Goal: Information Seeking & Learning: Understand process/instructions

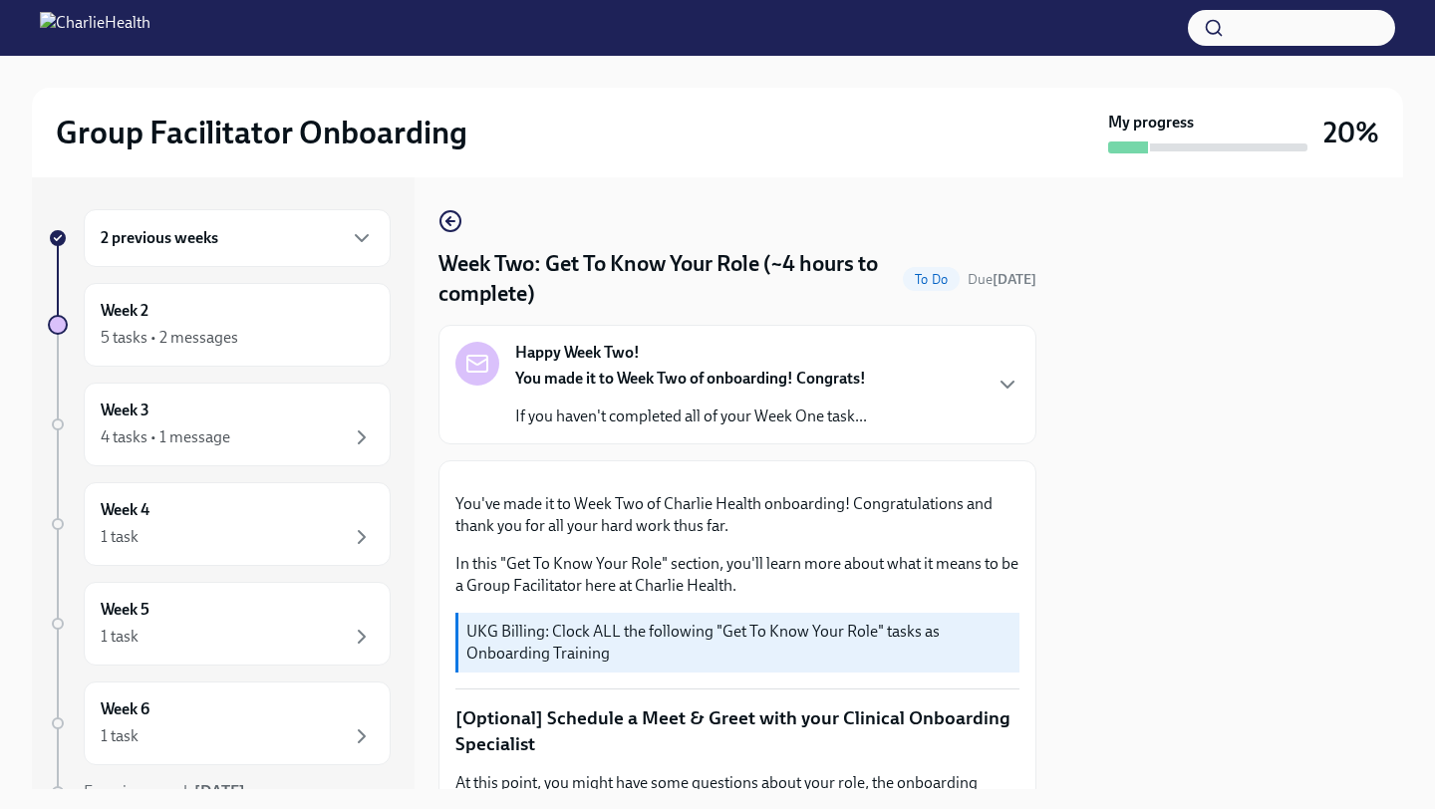
scroll to position [1909, 0]
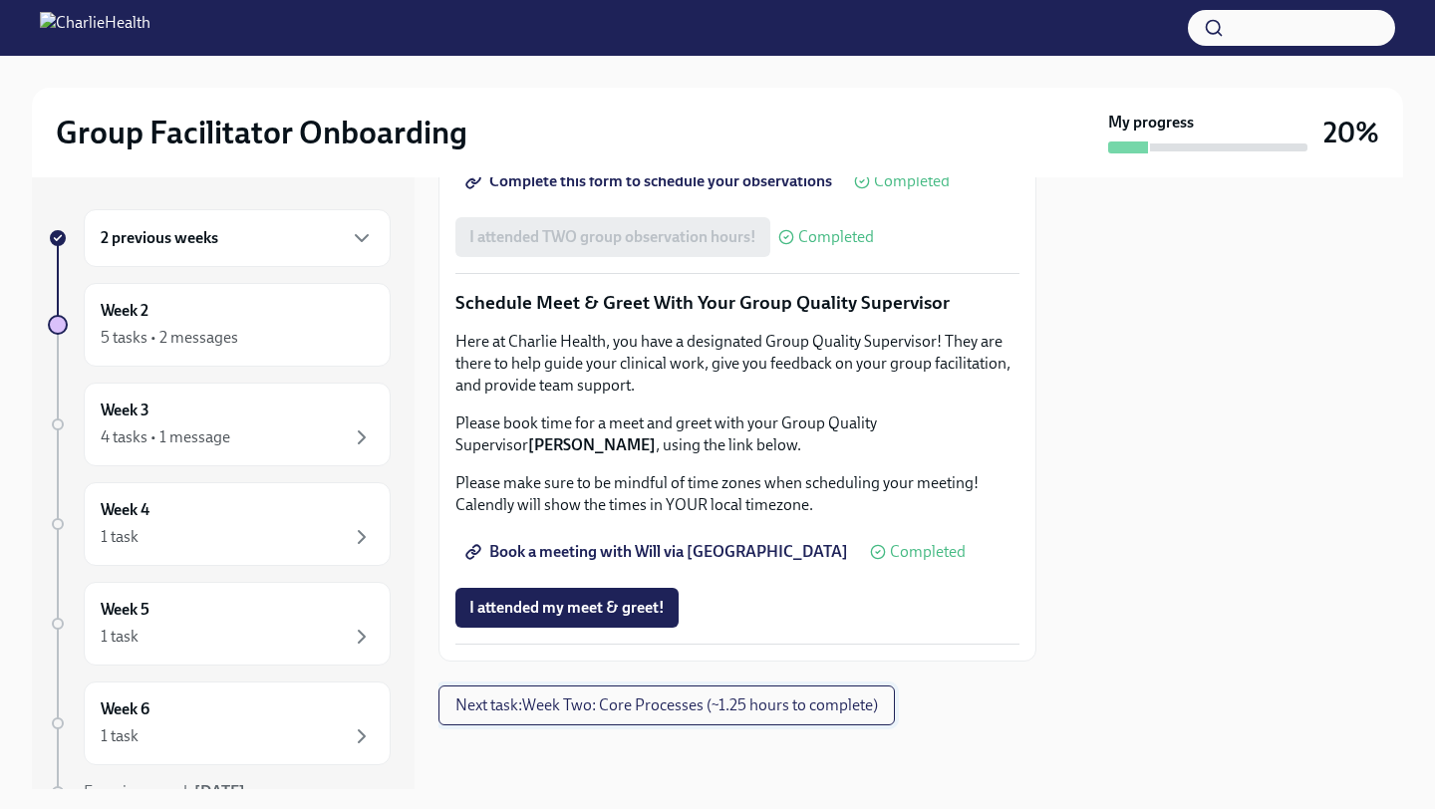
click at [604, 716] on span "Next task : Week Two: Core Processes (~1.25 hours to complete)" at bounding box center [666, 706] width 423 height 20
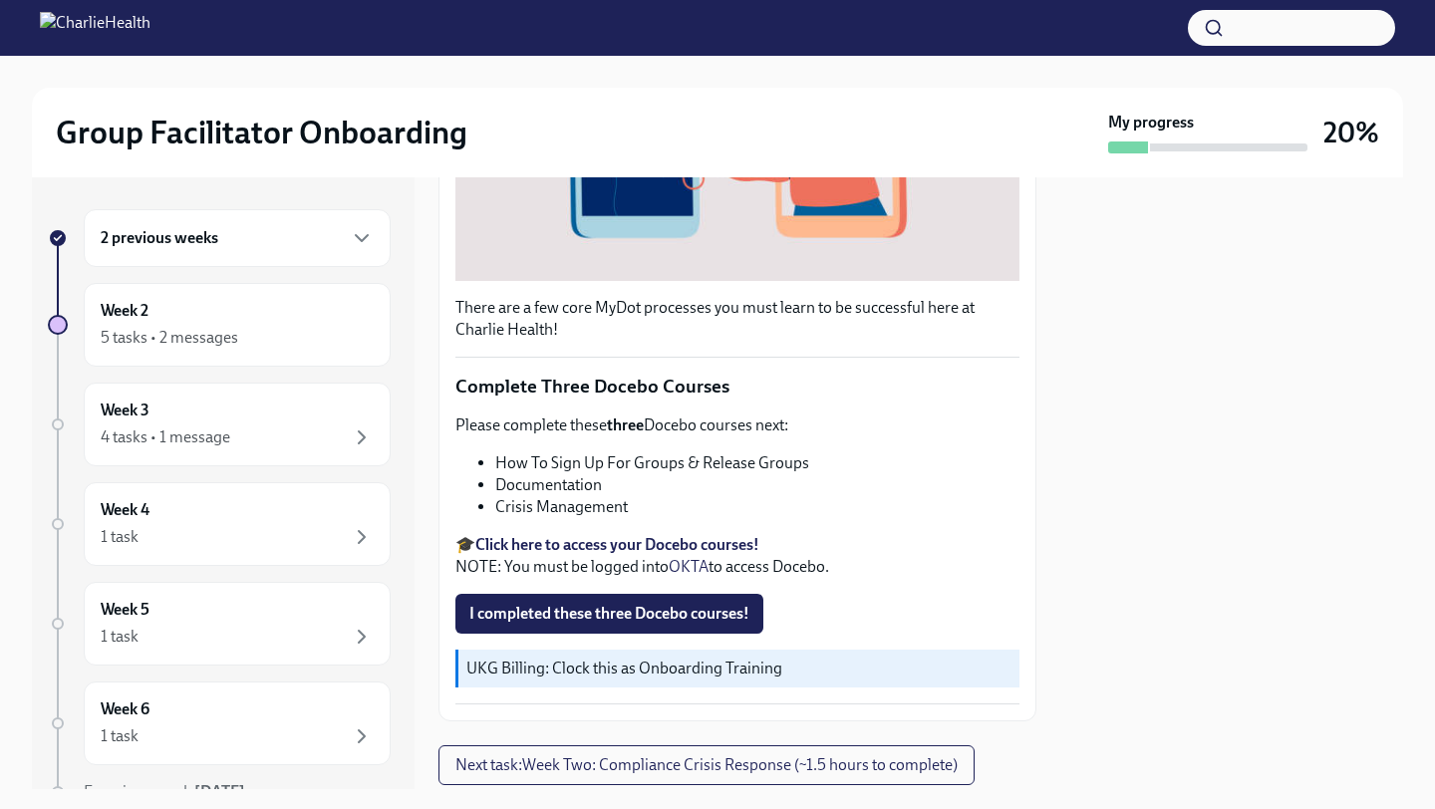
scroll to position [633, 0]
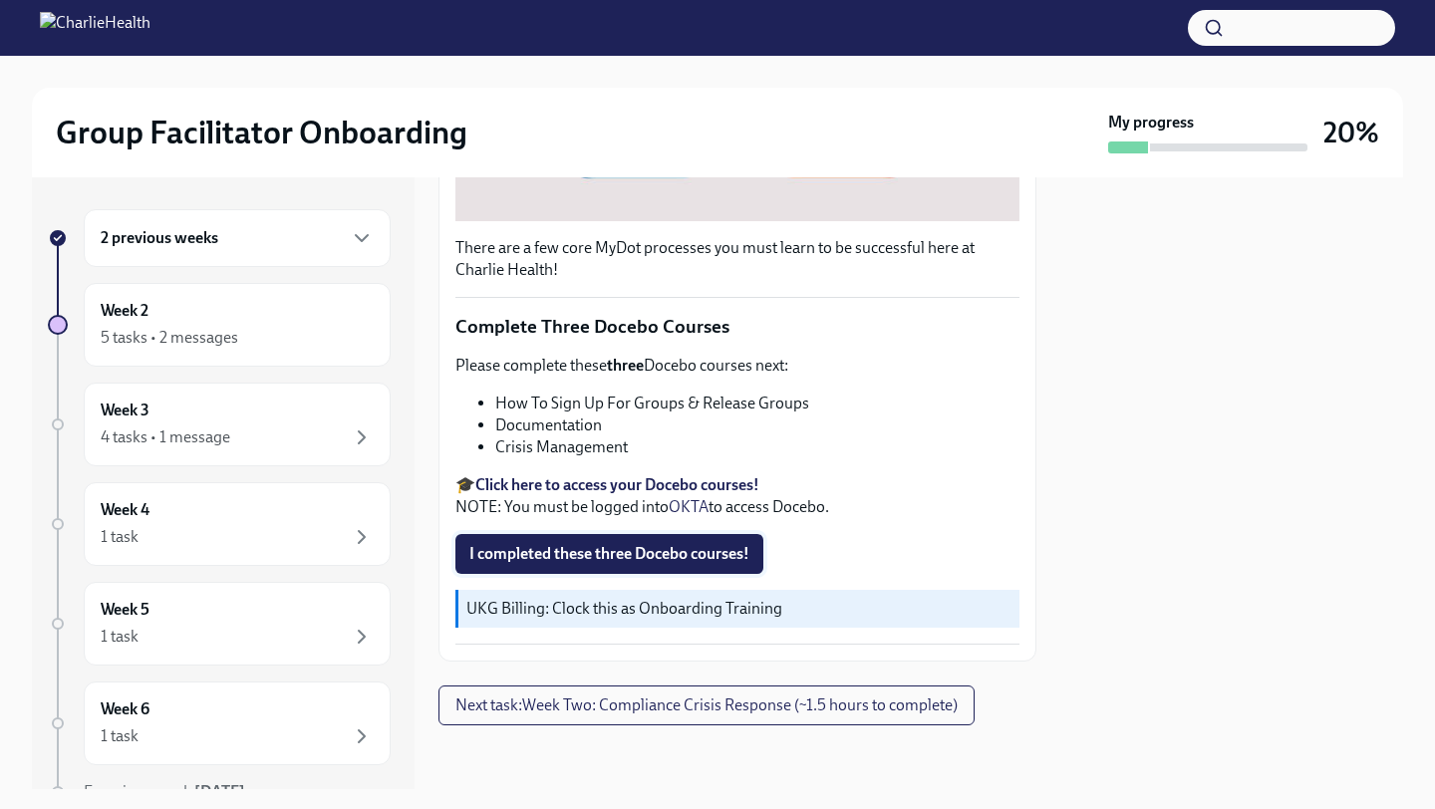
click at [544, 542] on button "I completed these three Docebo courses!" at bounding box center [609, 554] width 308 height 40
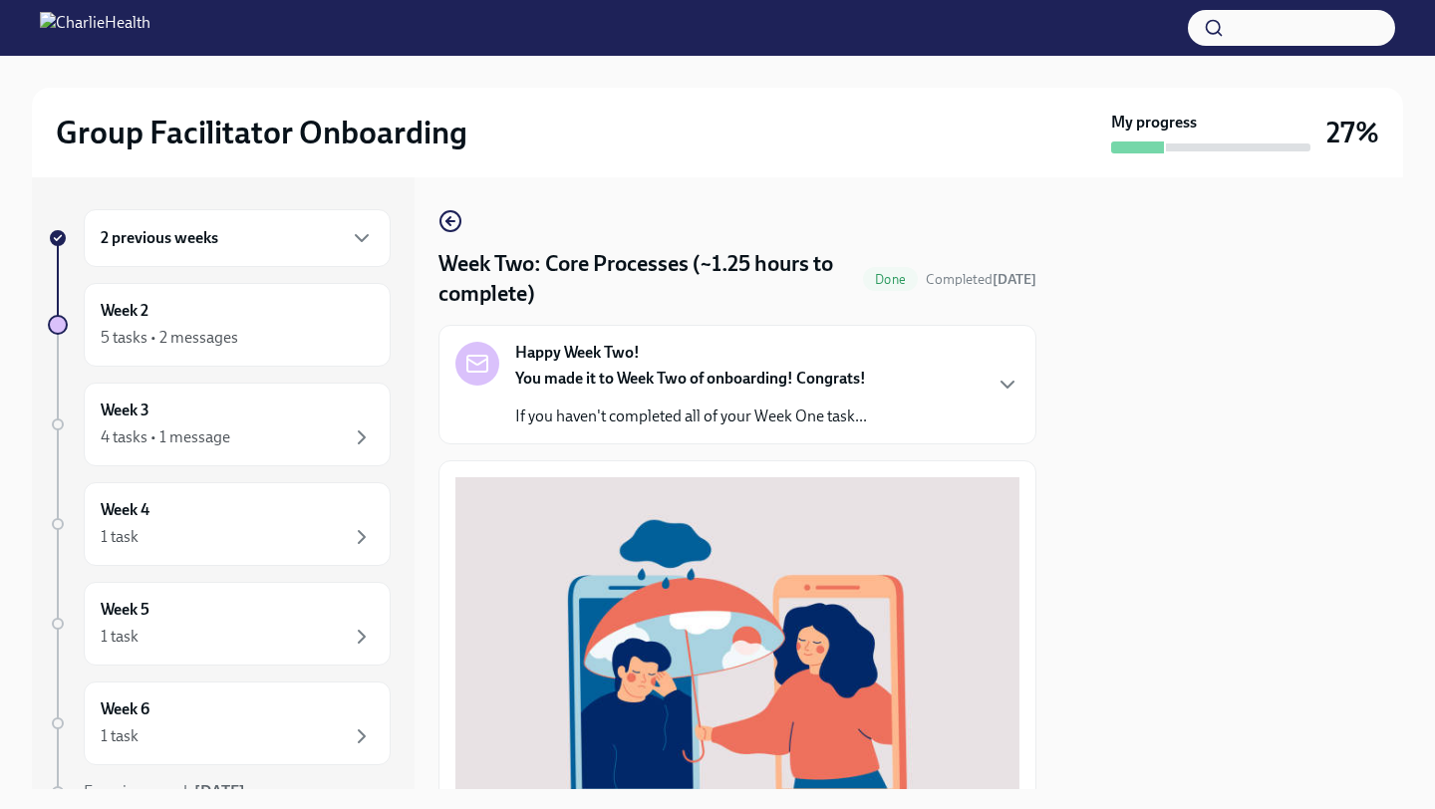
click at [771, 397] on div "You made it to Week Two of onboarding! Congrats! If you haven't completed all o…" at bounding box center [691, 398] width 352 height 60
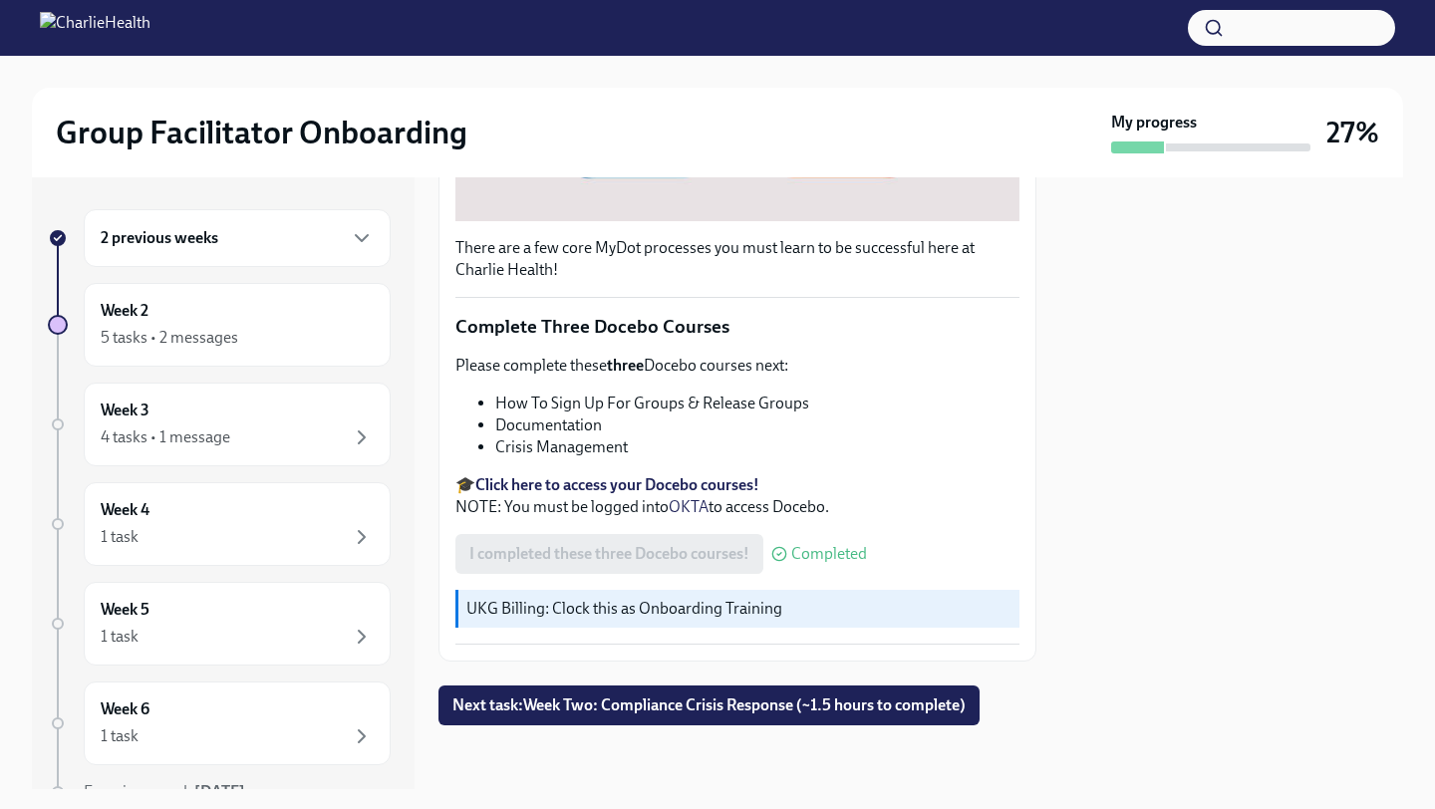
scroll to position [1295, 0]
click at [698, 714] on span "Next task : Week Two: Compliance Crisis Response (~1.5 hours to complete)" at bounding box center [708, 706] width 513 height 20
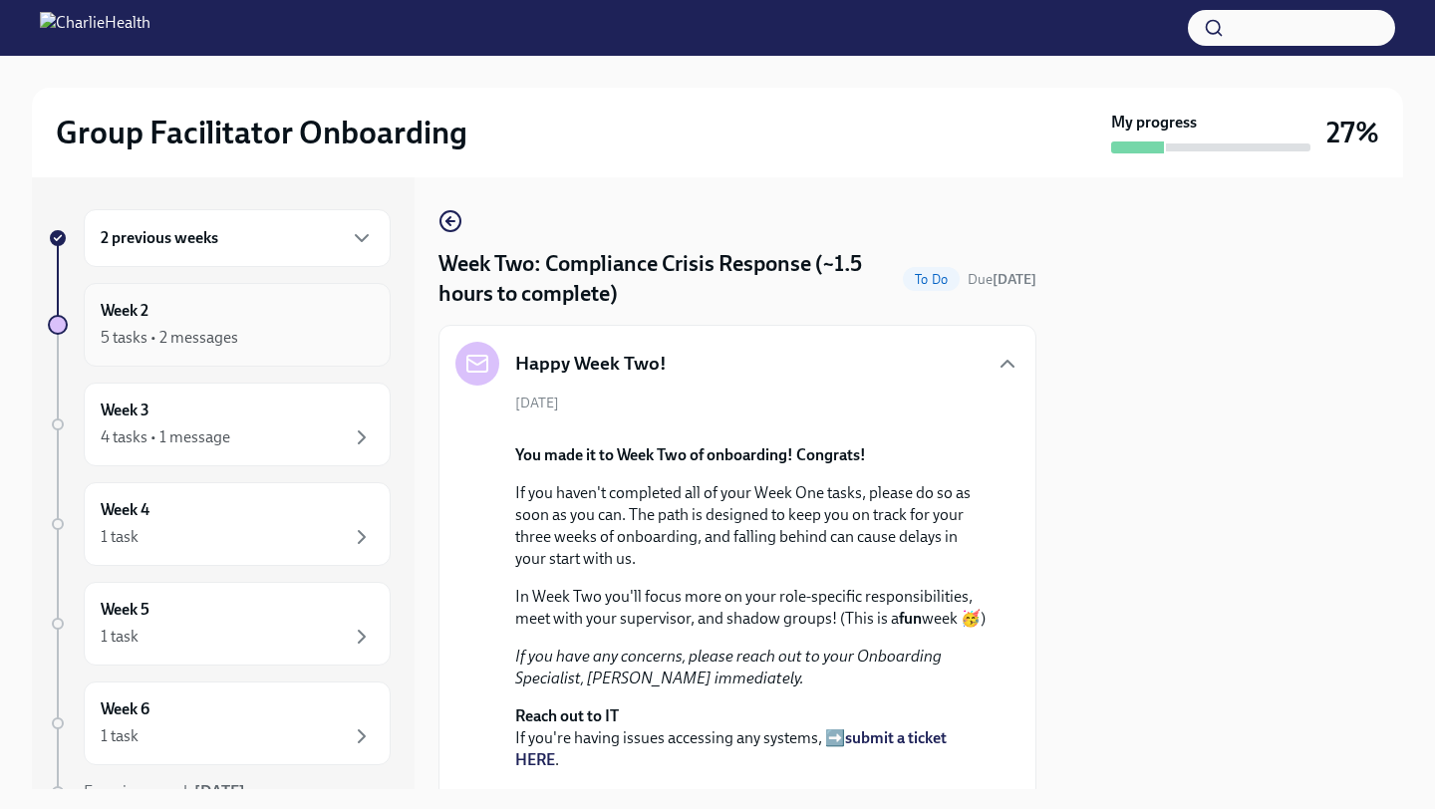
click at [303, 313] on div "Week 2 5 tasks • 2 messages" at bounding box center [237, 325] width 273 height 50
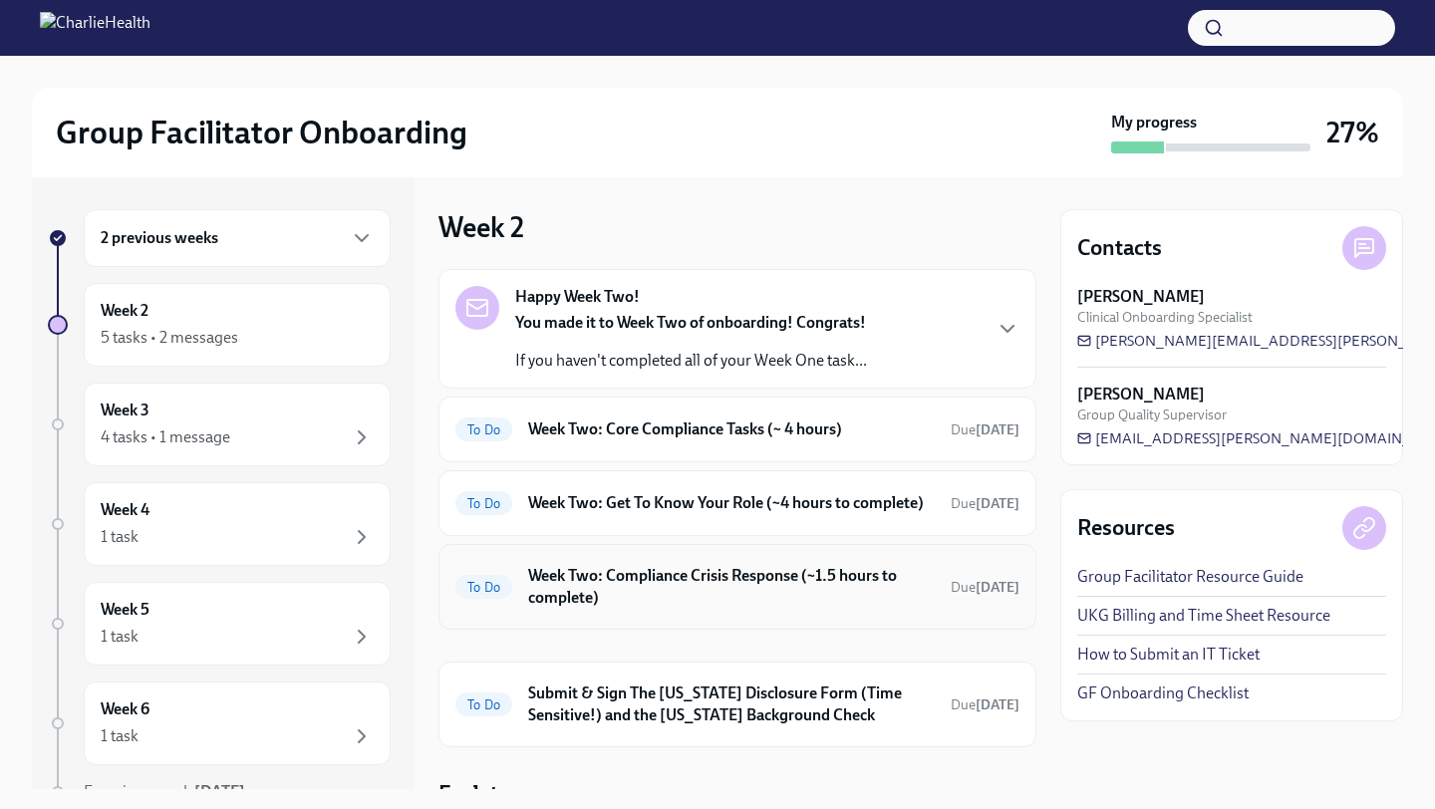
click at [701, 609] on h6 "Week Two: Compliance Crisis Response (~1.5 hours to complete)" at bounding box center [731, 587] width 407 height 44
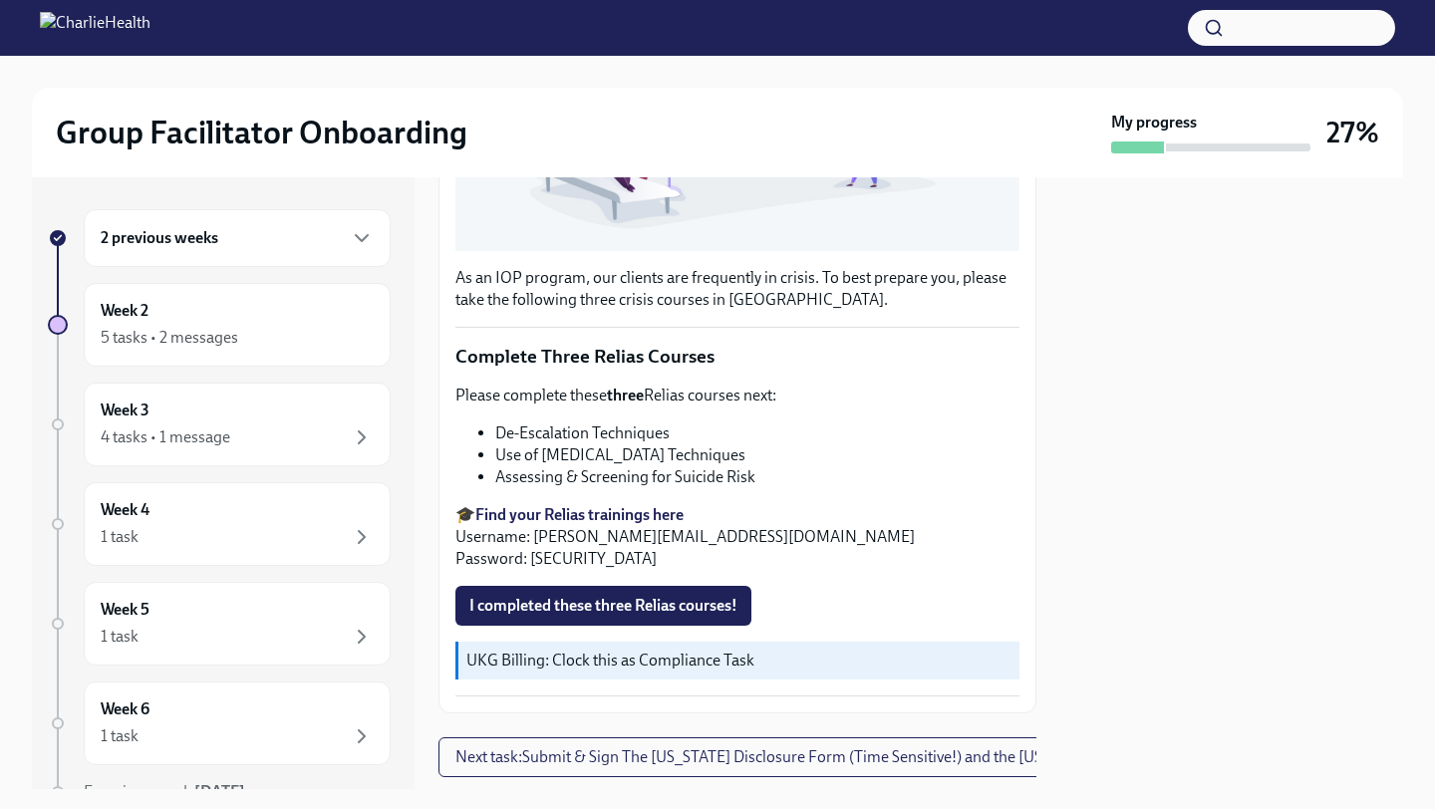
scroll to position [618, 0]
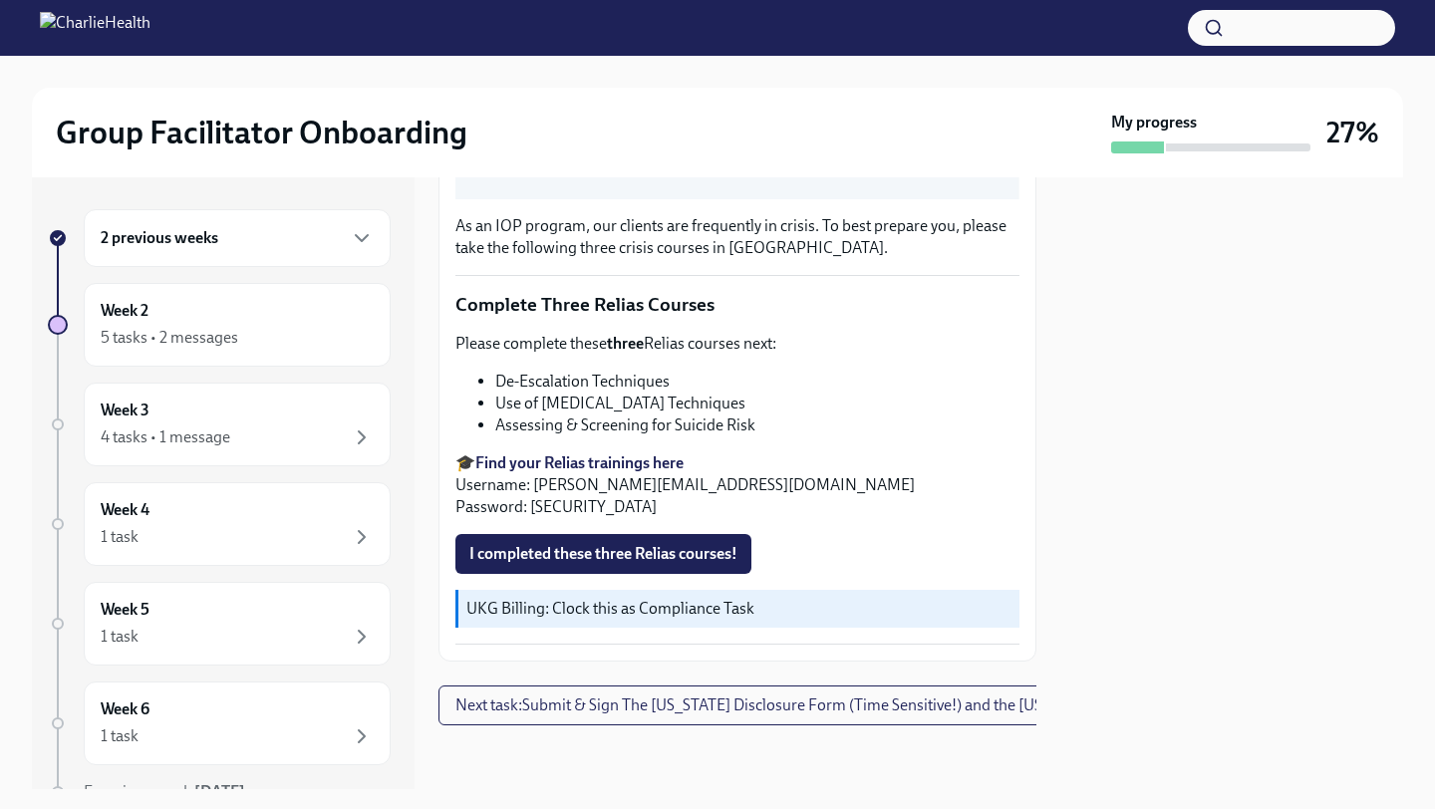
drag, startPoint x: 496, startPoint y: 405, endPoint x: 747, endPoint y: 403, distance: 251.1
click at [747, 403] on li "Use of [MEDICAL_DATA] Techniques" at bounding box center [757, 404] width 524 height 22
copy li "Use of [MEDICAL_DATA] Techniques"
click at [656, 703] on span "Next task : Submit & Sign The [US_STATE] Disclosure Form (Time Sensitive!) and …" at bounding box center [842, 706] width 774 height 20
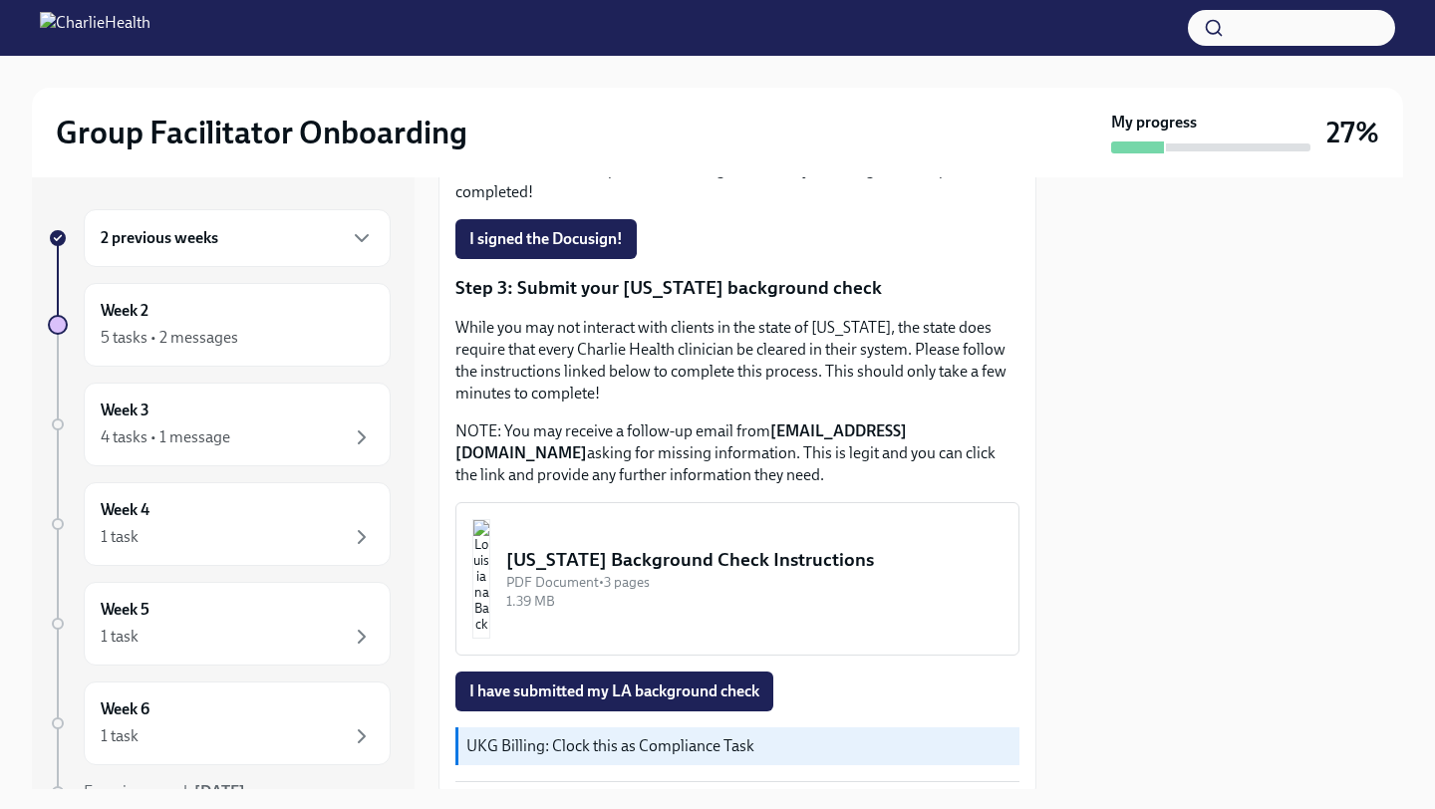
scroll to position [646, 0]
